Goal: Information Seeking & Learning: Understand process/instructions

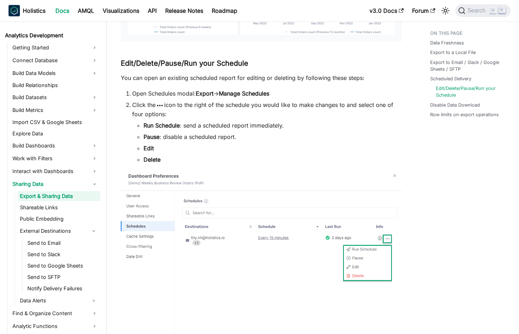
scroll to position [977, 0]
click at [45, 231] on link "External Destinations" at bounding box center [53, 230] width 70 height 11
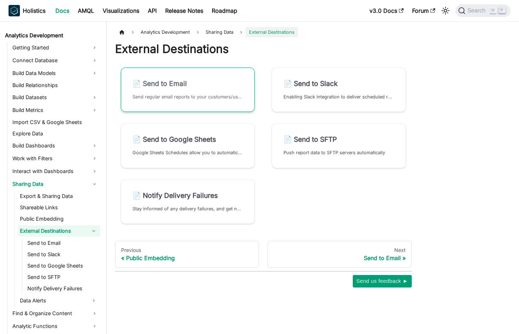
click at [207, 86] on h2 "📄️ Send to Email" at bounding box center [188, 83] width 111 height 9
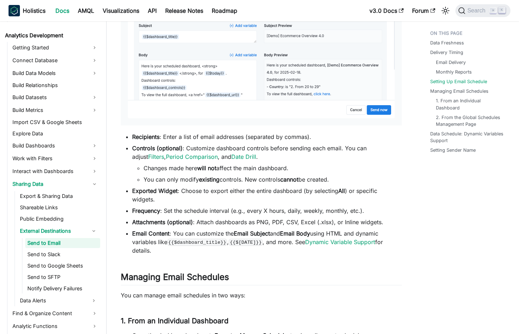
scroll to position [1144, 0]
click at [48, 172] on link "Interact with Dashboards" at bounding box center [55, 171] width 90 height 11
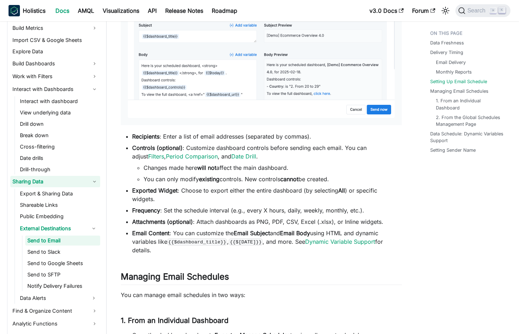
scroll to position [184, 0]
click at [51, 190] on link "Export & Sharing Data" at bounding box center [59, 193] width 82 height 10
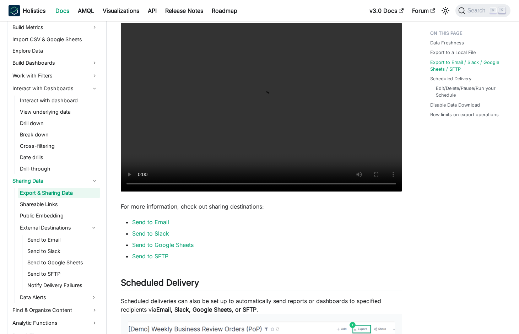
scroll to position [581, 0]
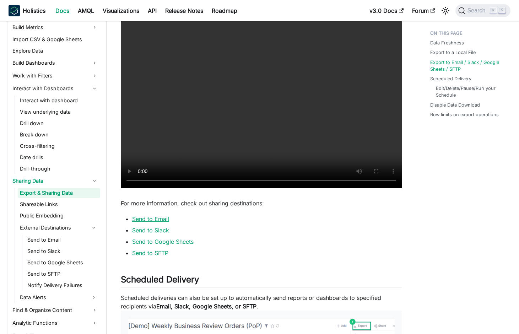
click at [158, 219] on link "Send to Email" at bounding box center [150, 218] width 37 height 7
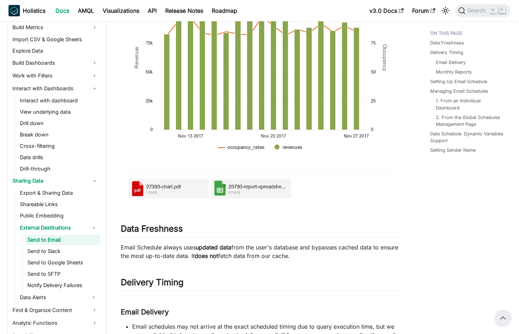
scroll to position [265, 0]
